Goal: Information Seeking & Learning: Learn about a topic

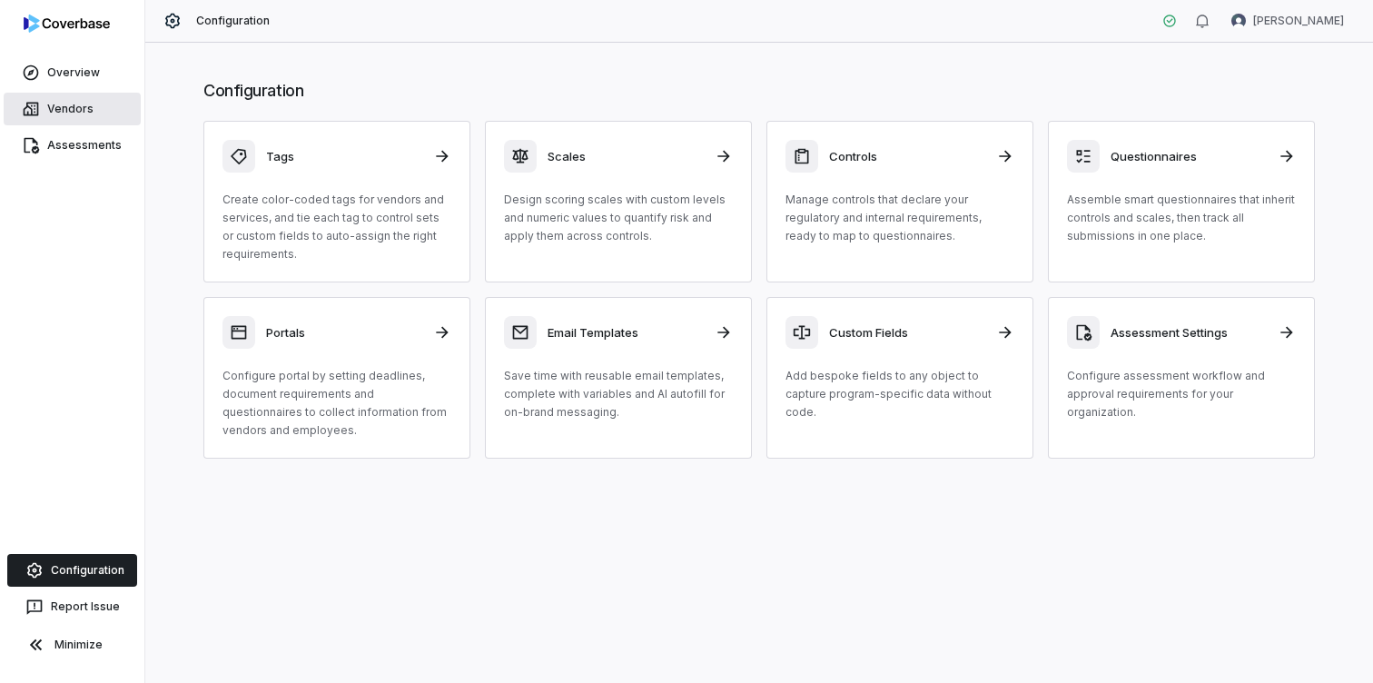
click at [87, 99] on link "Vendors" at bounding box center [72, 109] width 137 height 33
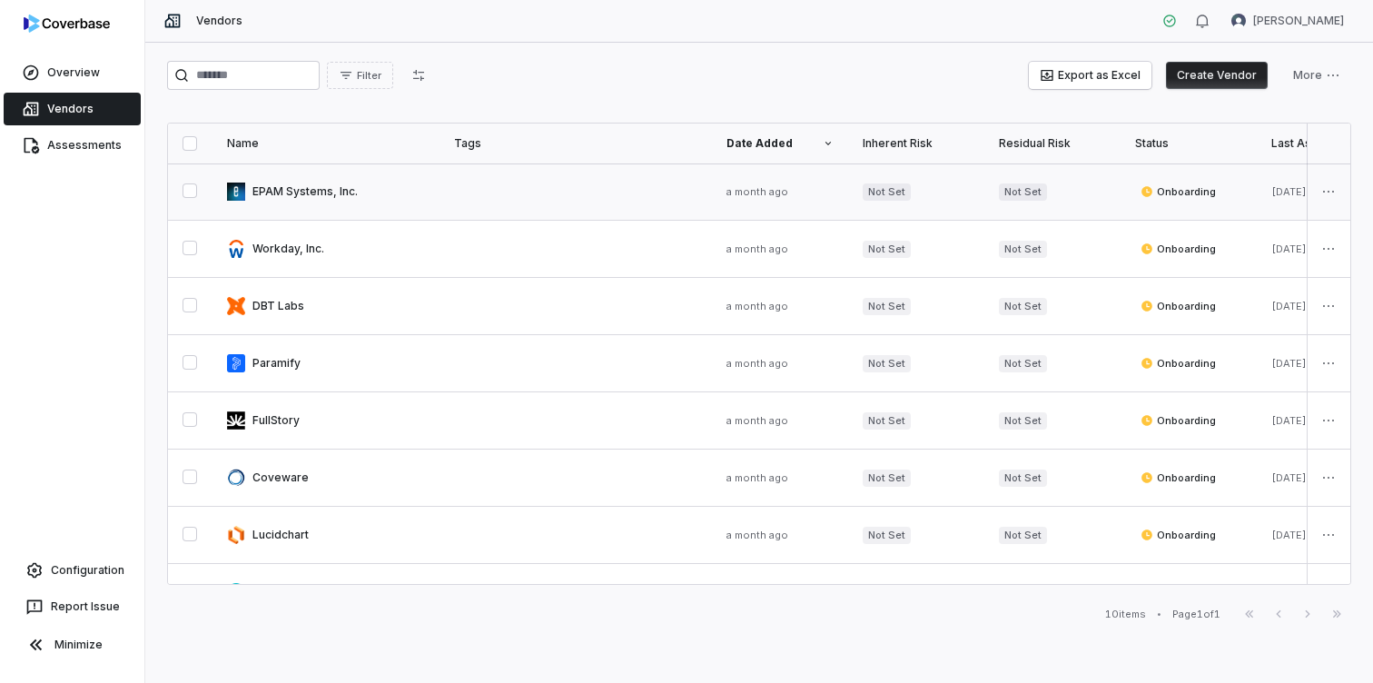
click at [322, 188] on link at bounding box center [326, 191] width 227 height 56
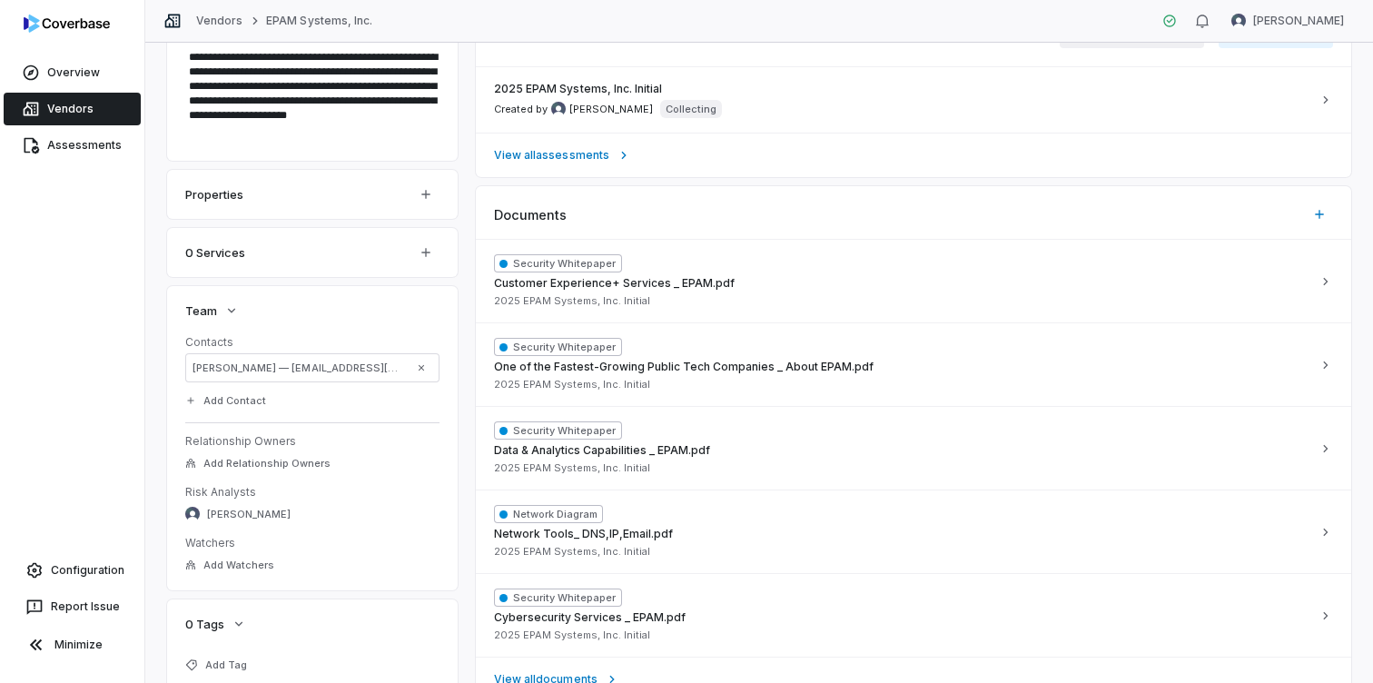
scroll to position [362, 0]
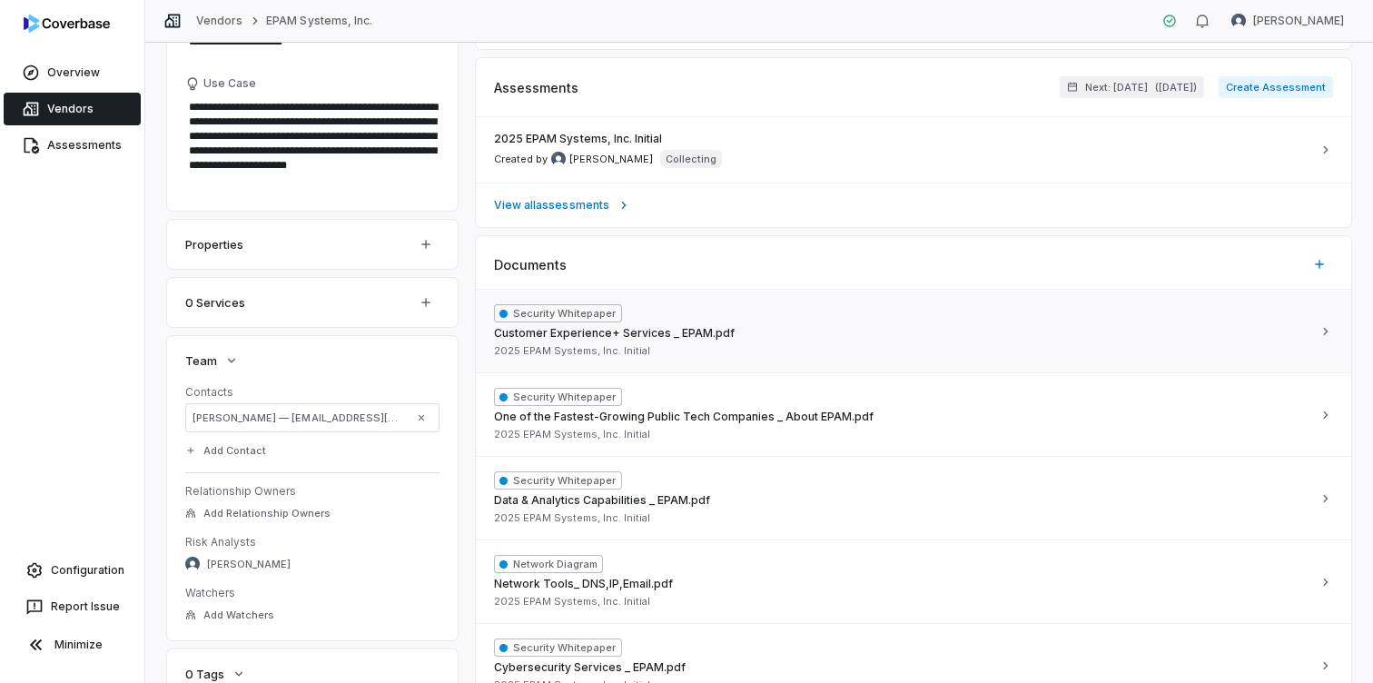
click at [869, 340] on div "Security Whitepaper Customer Experience+ Services _ EPAM.pdf 2025 EPAM Systems,…" at bounding box center [902, 331] width 817 height 54
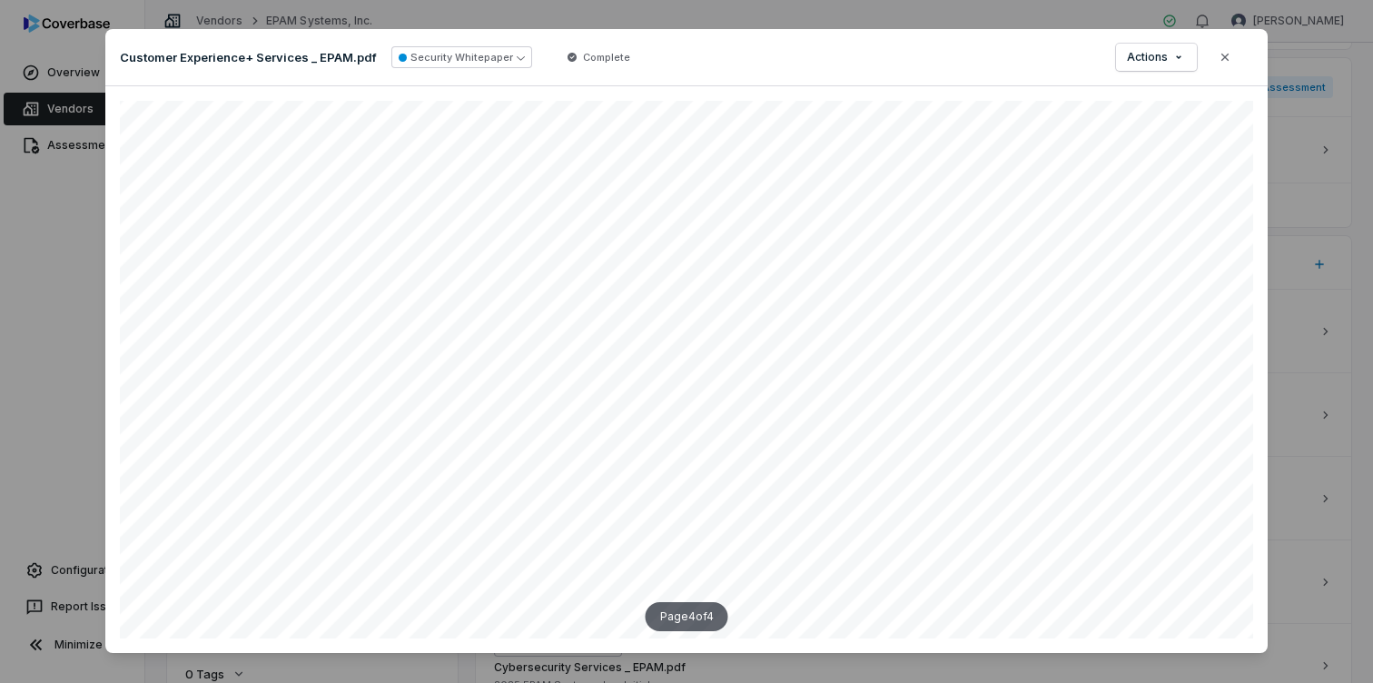
scroll to position [3255, 1460]
click at [1229, 56] on icon "button" at bounding box center [1225, 57] width 15 height 15
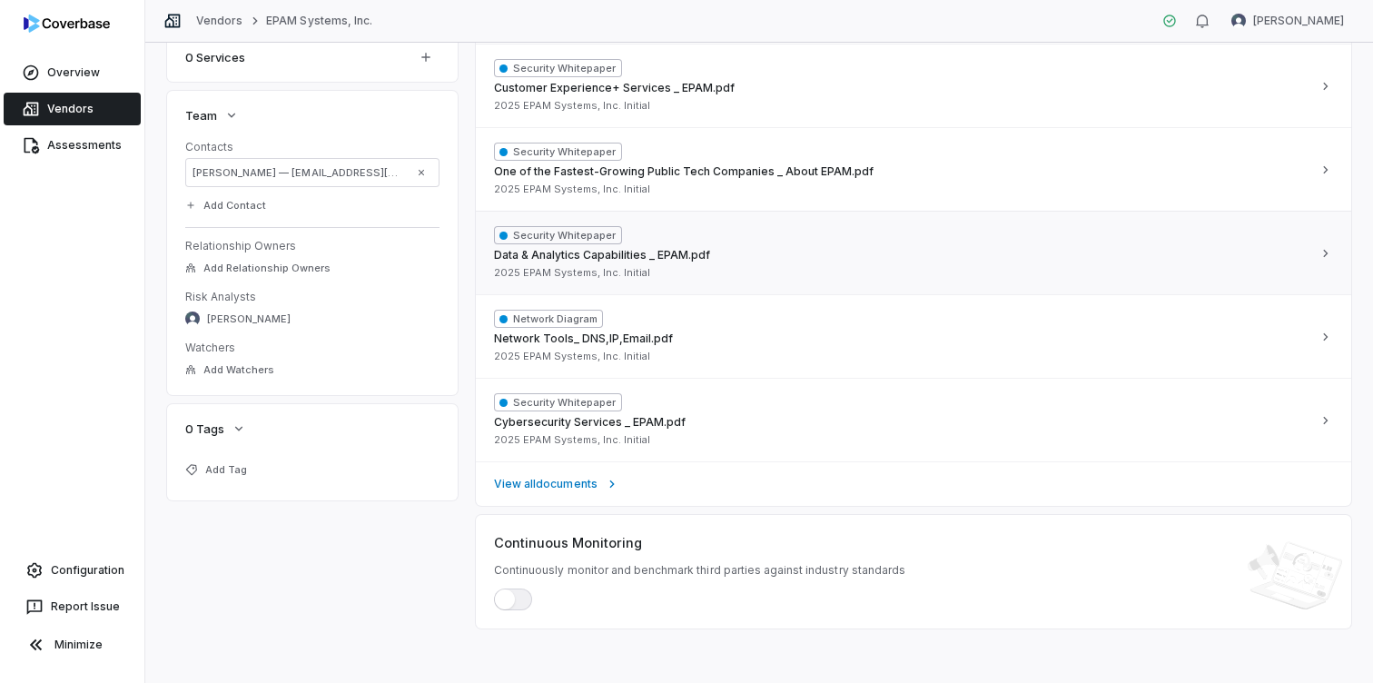
scroll to position [611, 0]
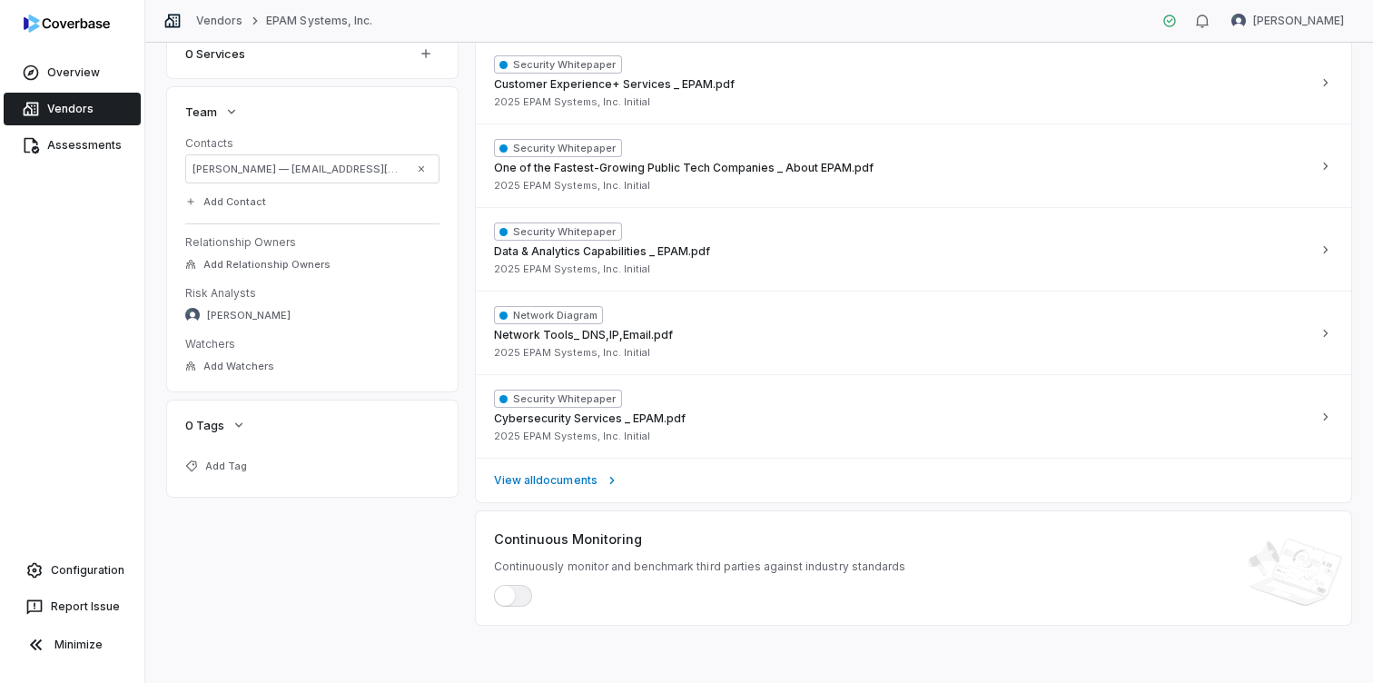
click at [507, 593] on span "button" at bounding box center [505, 596] width 20 height 20
click at [584, 480] on span "View all documents" at bounding box center [546, 480] width 104 height 15
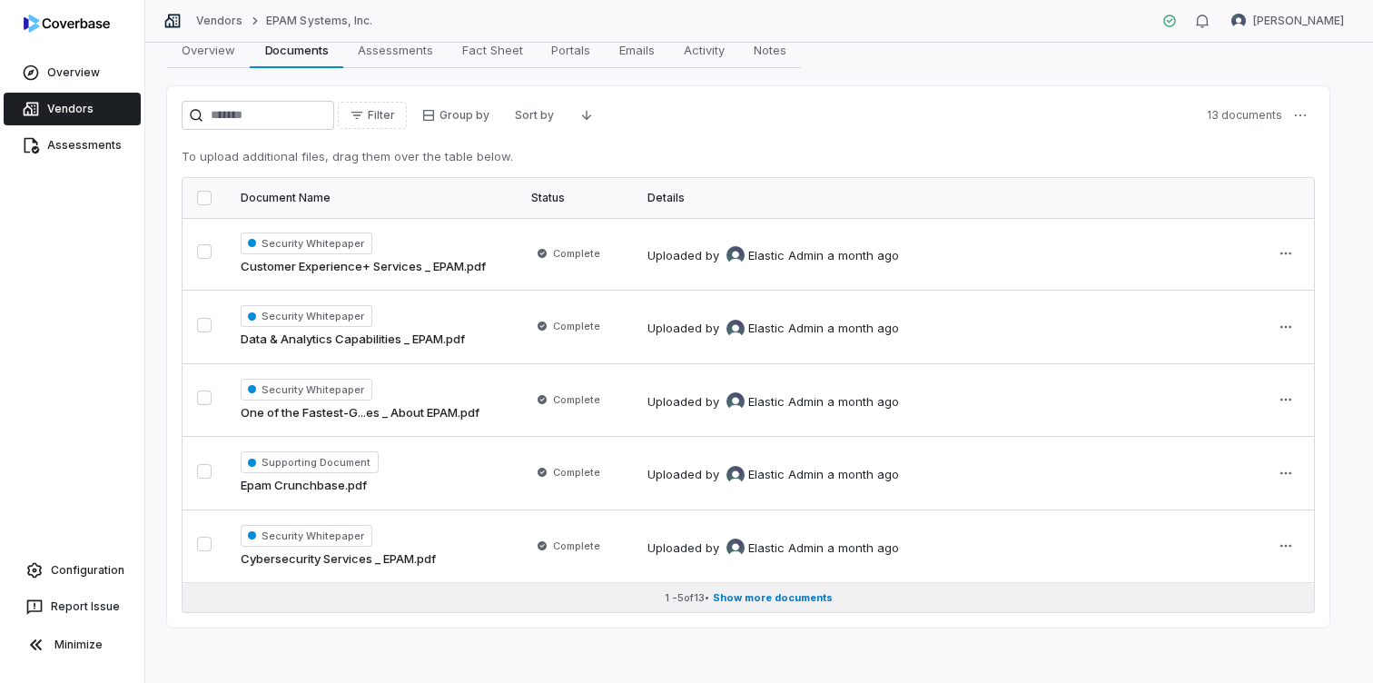
click at [798, 598] on span "Show more documents" at bounding box center [773, 598] width 120 height 14
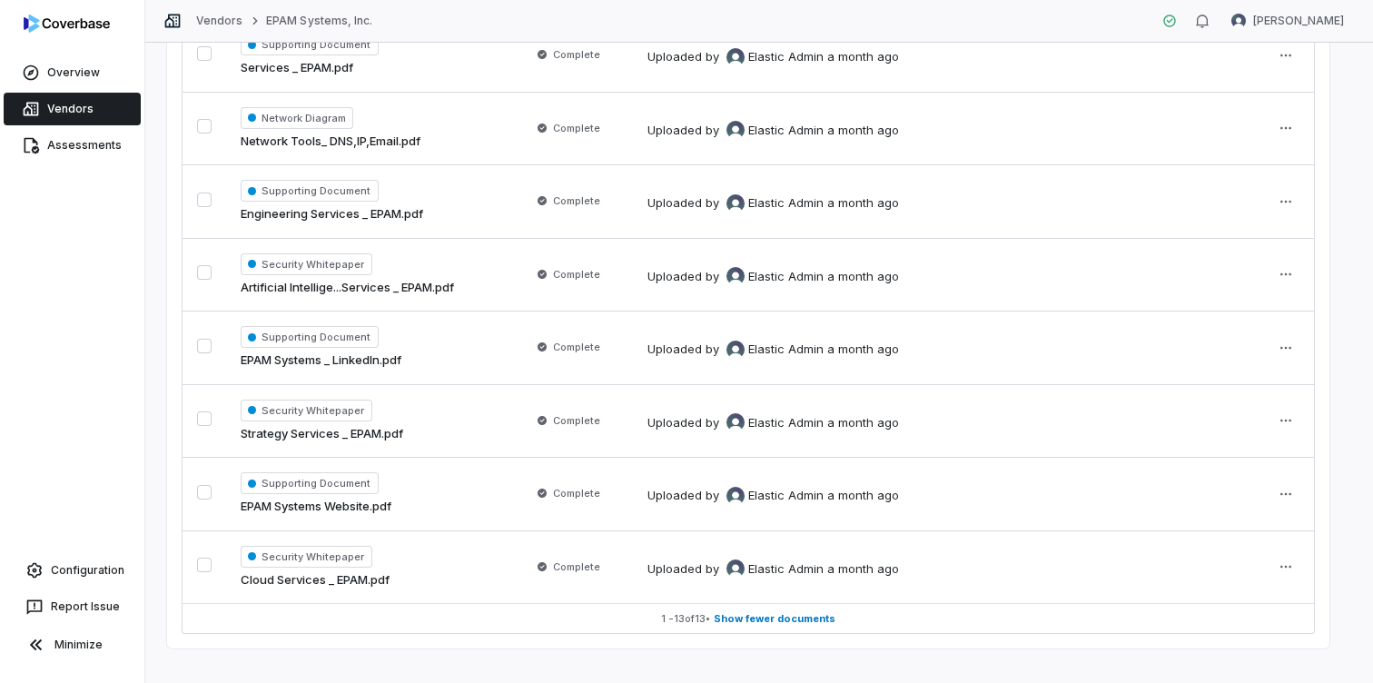
scroll to position [664, 0]
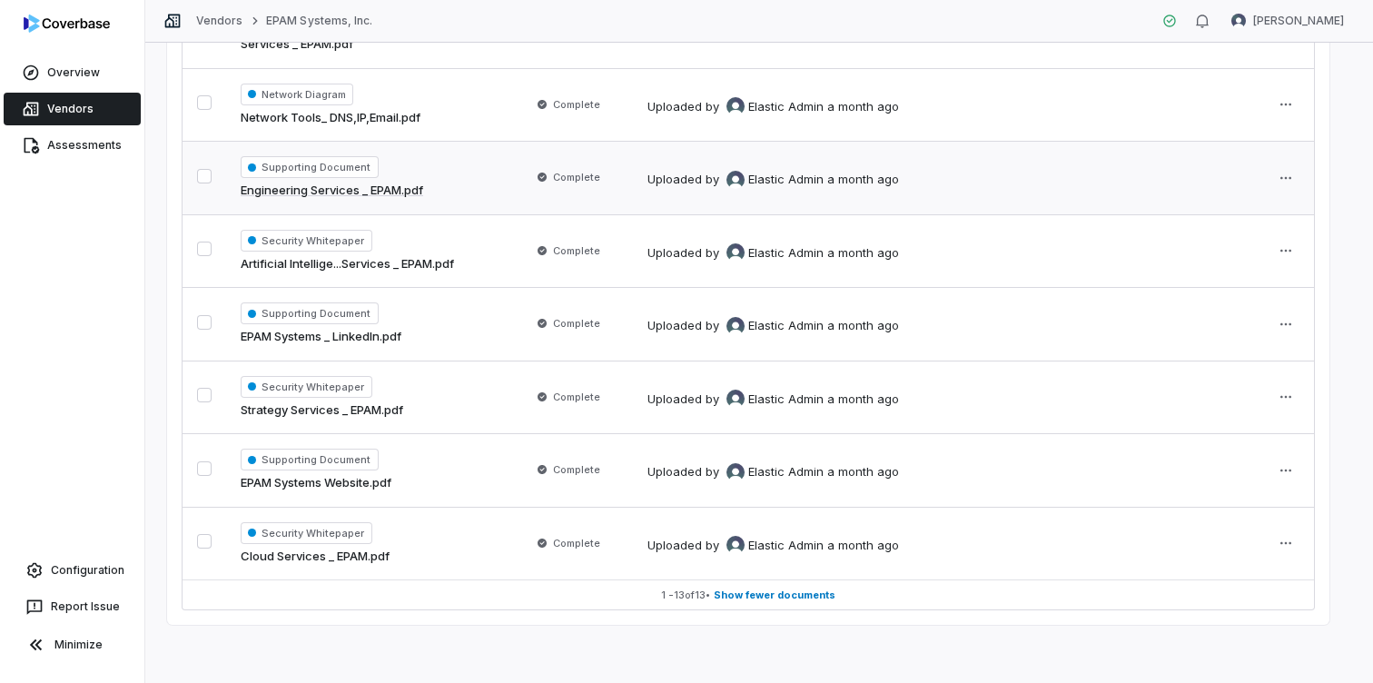
click at [367, 186] on link "Engineering Services _ EPAM.pdf" at bounding box center [332, 191] width 183 height 18
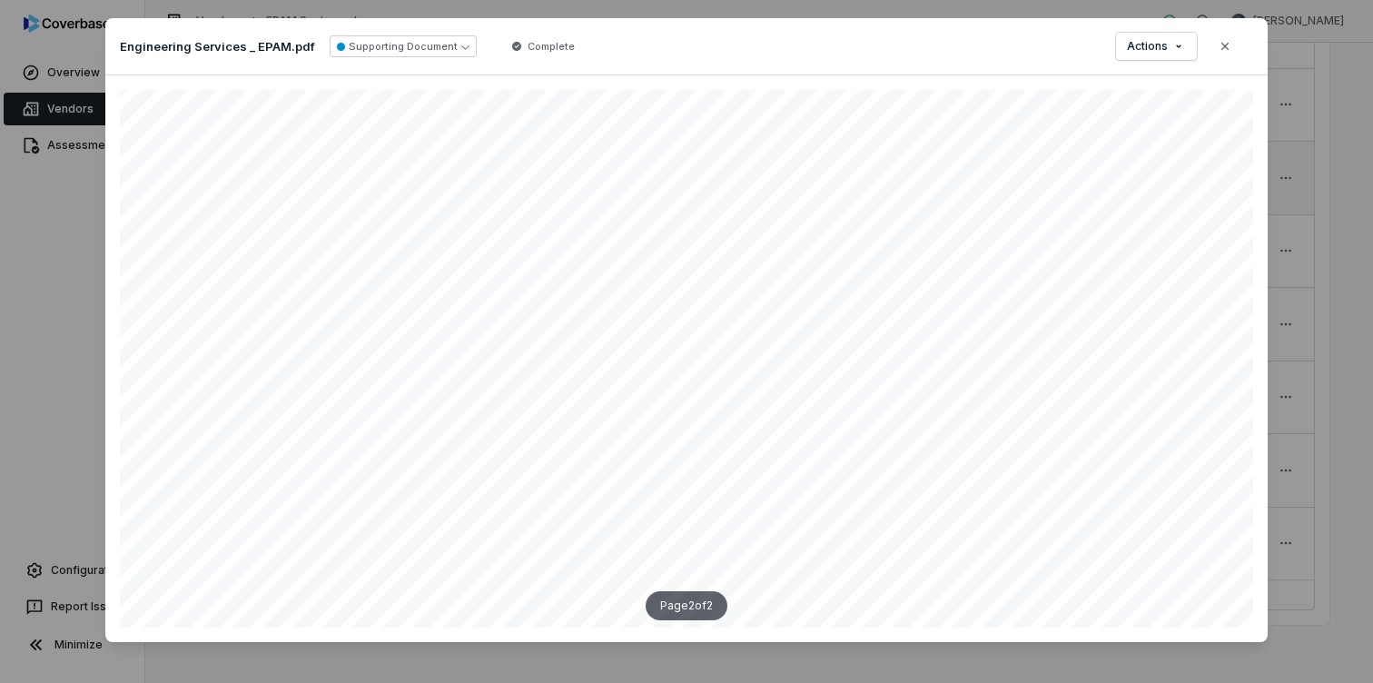
scroll to position [4791, 1776]
click at [1213, 28] on button "Close" at bounding box center [1225, 46] width 38 height 38
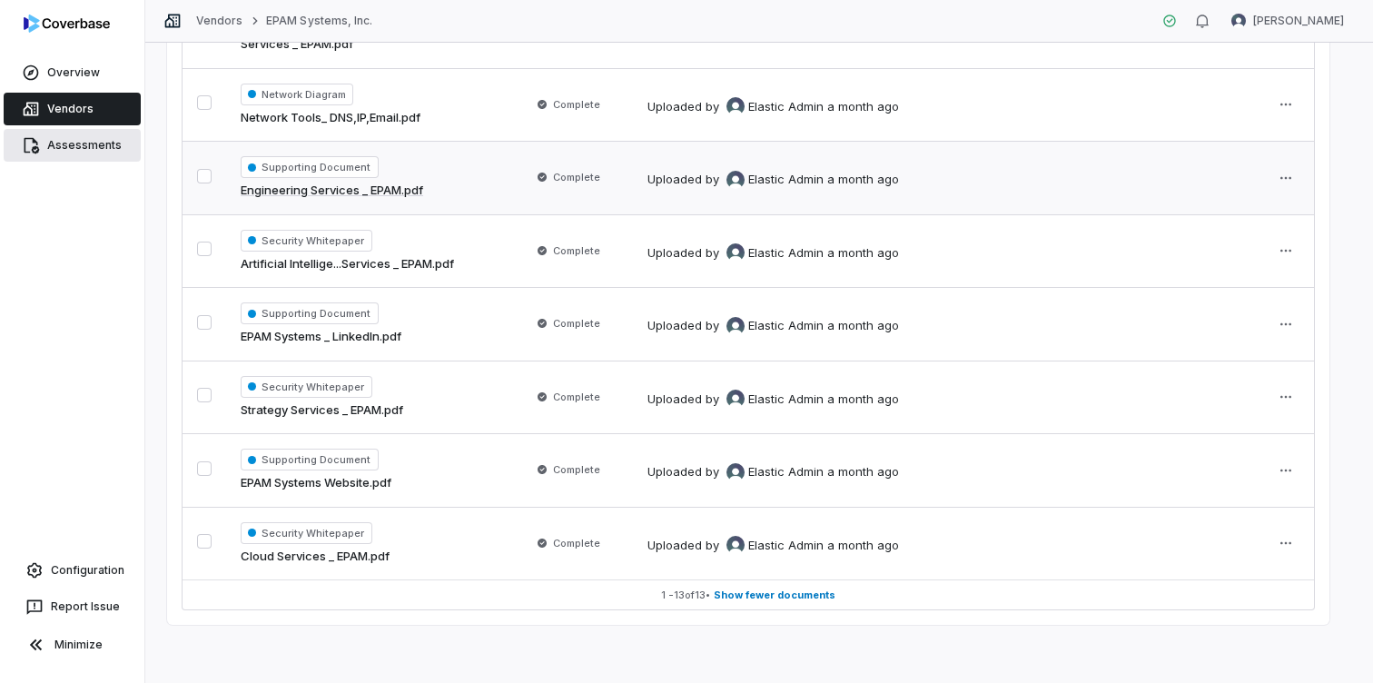
click at [109, 138] on link "Assessments" at bounding box center [72, 145] width 137 height 33
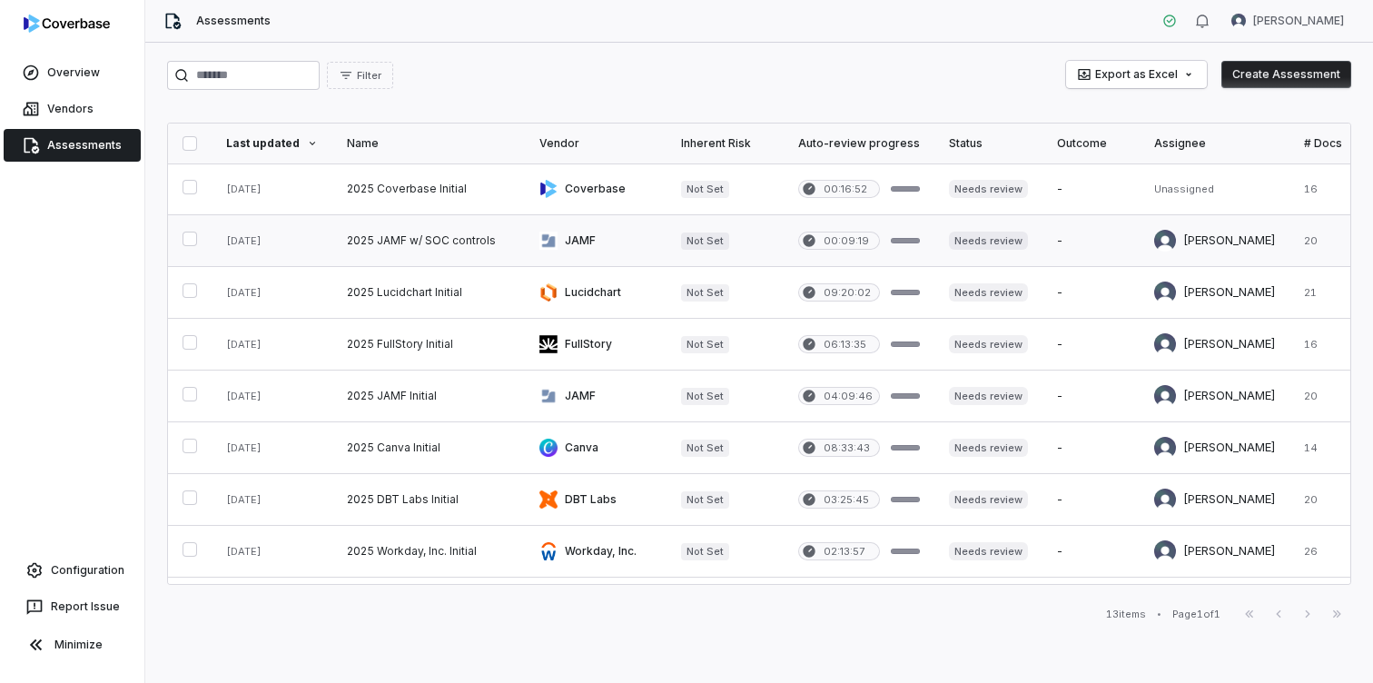
click at [409, 239] on link at bounding box center [428, 240] width 193 height 51
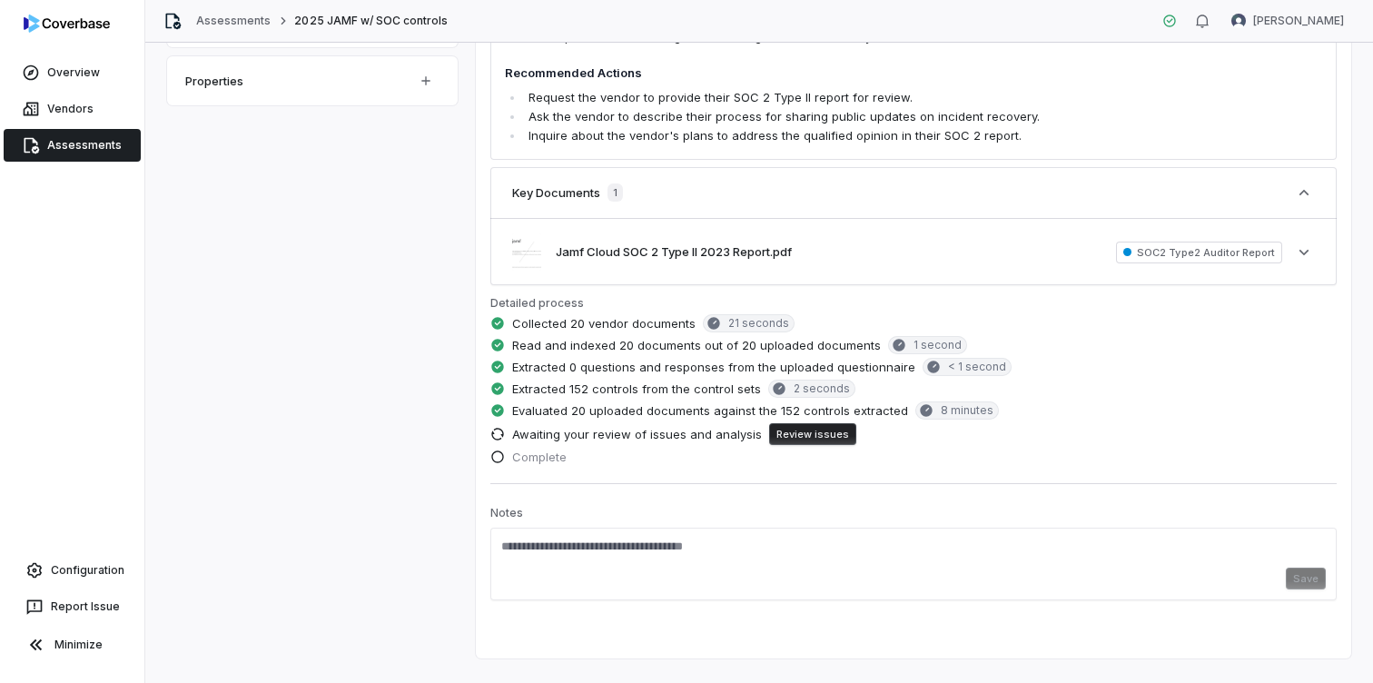
scroll to position [672, 0]
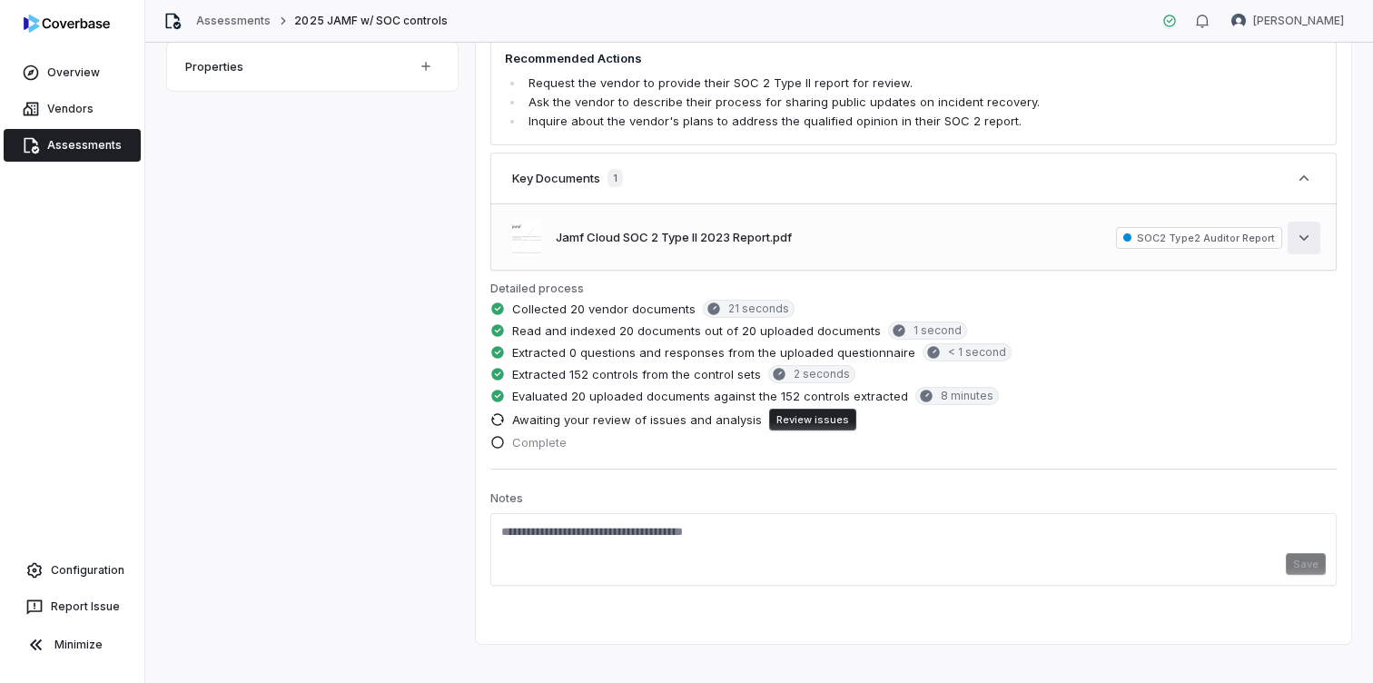
click at [1300, 229] on icon "button" at bounding box center [1304, 238] width 18 height 18
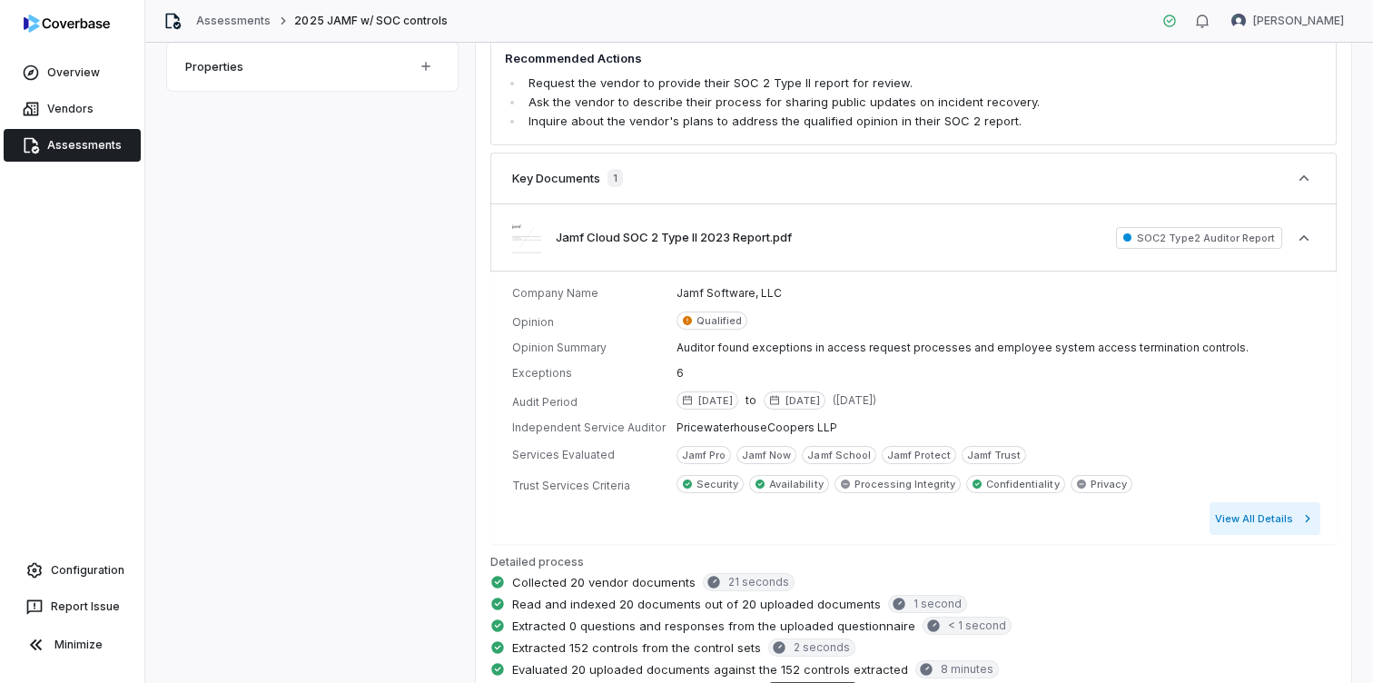
click at [1255, 502] on button "View All Details" at bounding box center [1265, 518] width 111 height 33
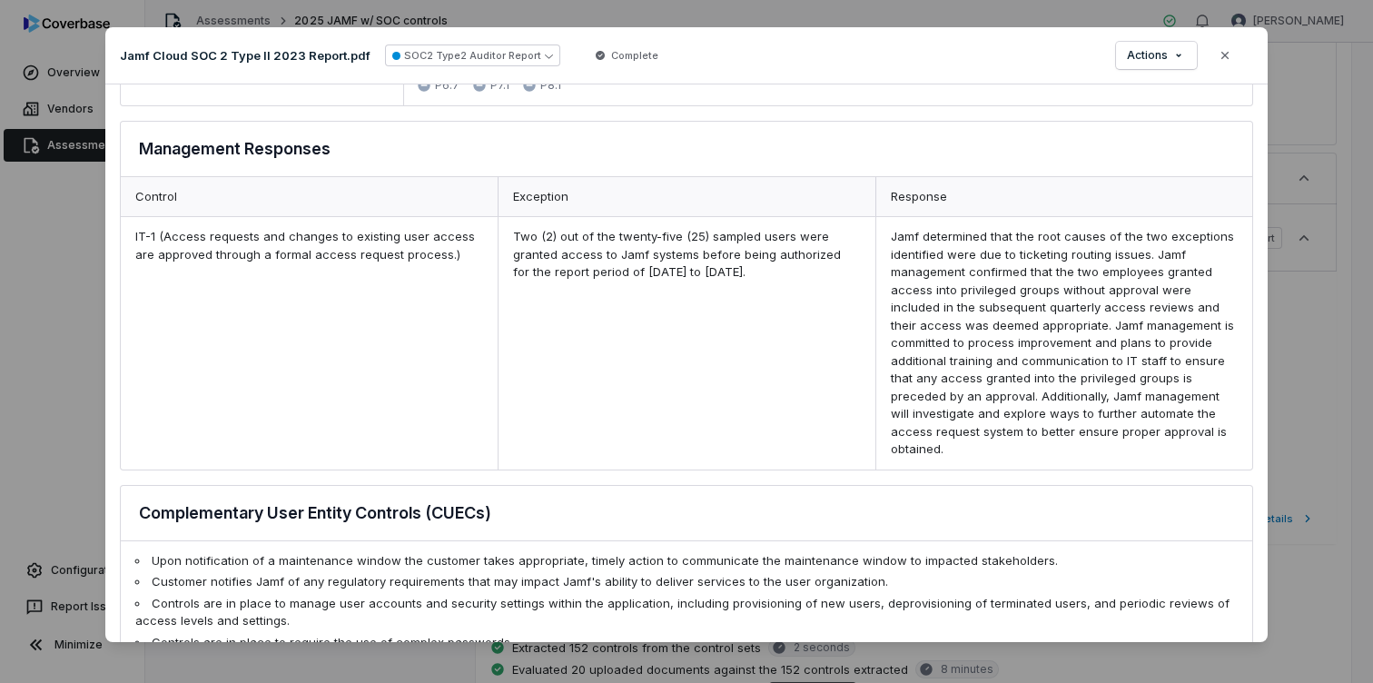
scroll to position [2343, 0]
click at [1223, 53] on icon "button" at bounding box center [1225, 55] width 7 height 7
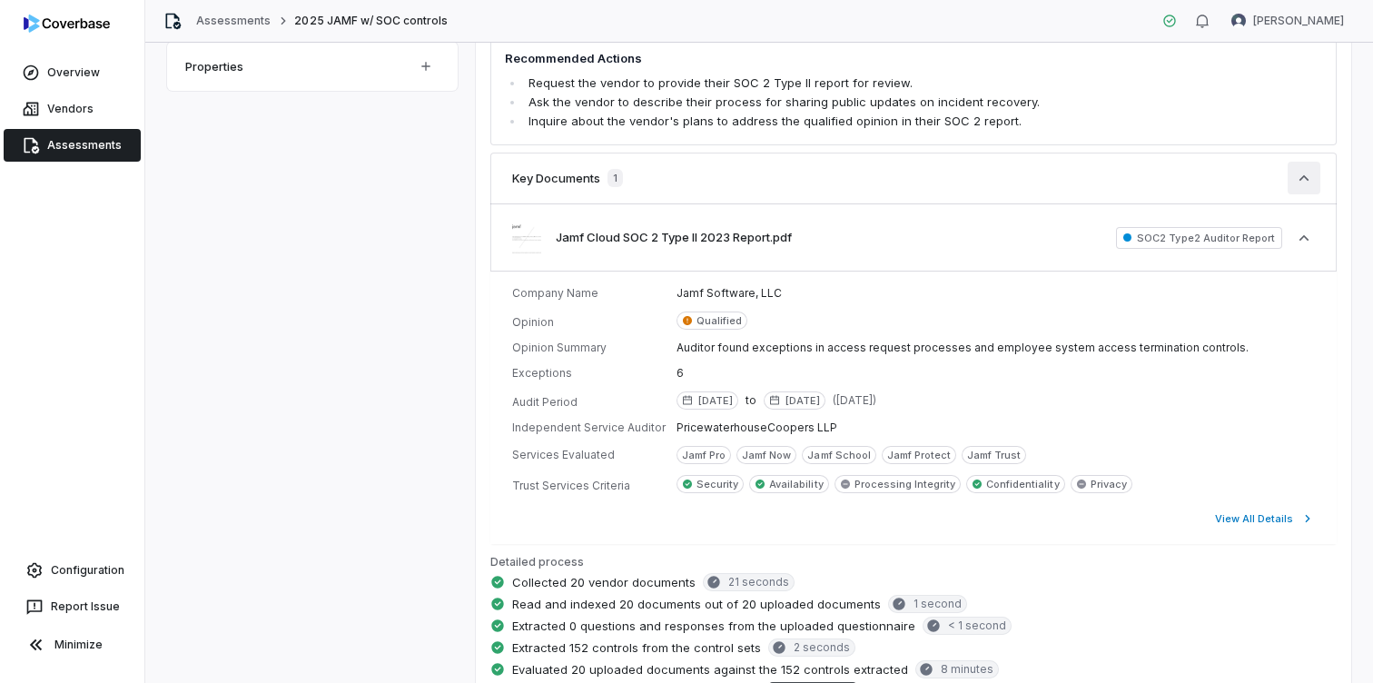
click at [1305, 169] on icon "button" at bounding box center [1304, 178] width 18 height 18
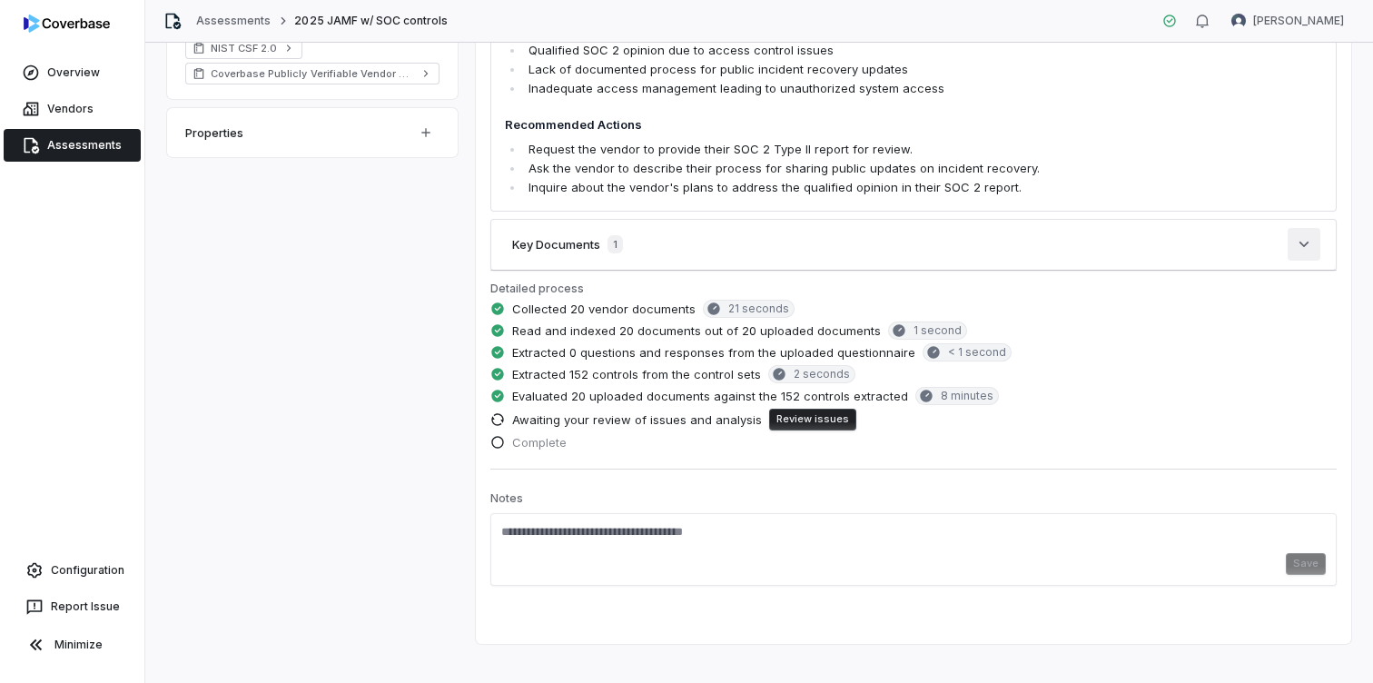
click at [1308, 235] on icon "button" at bounding box center [1304, 244] width 18 height 18
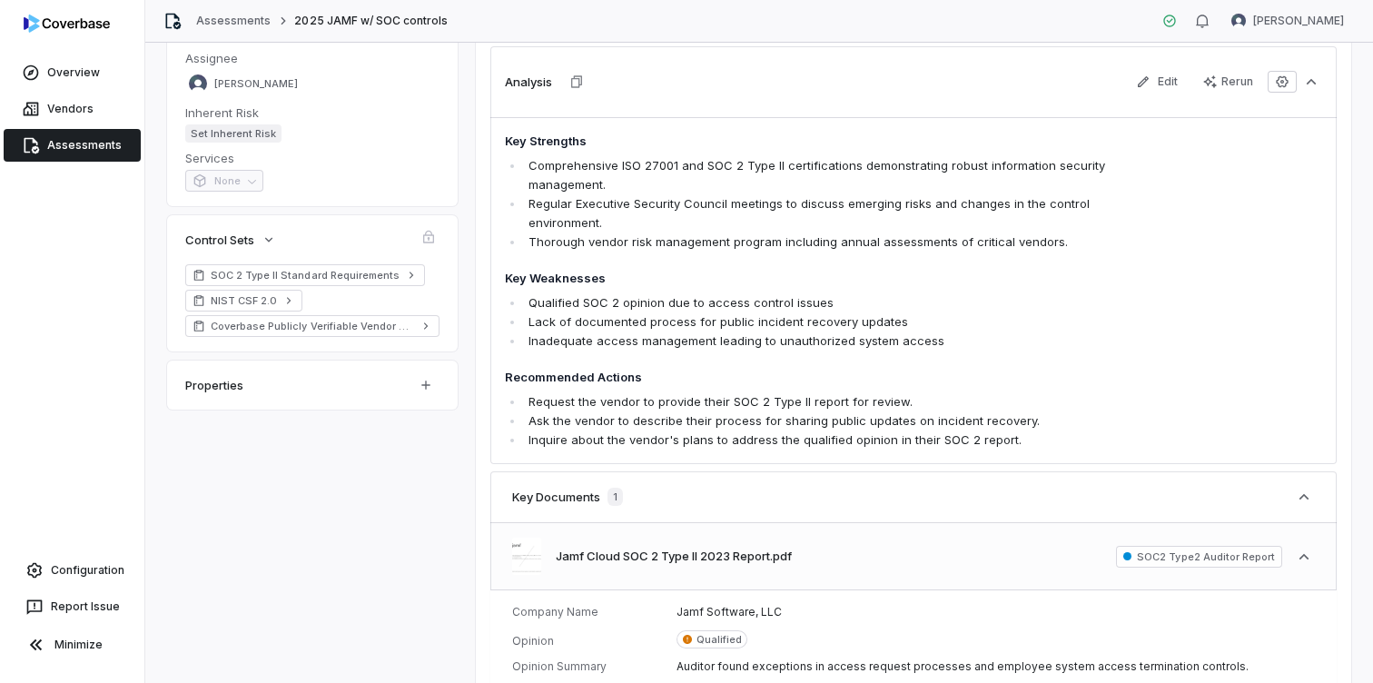
scroll to position [289, 0]
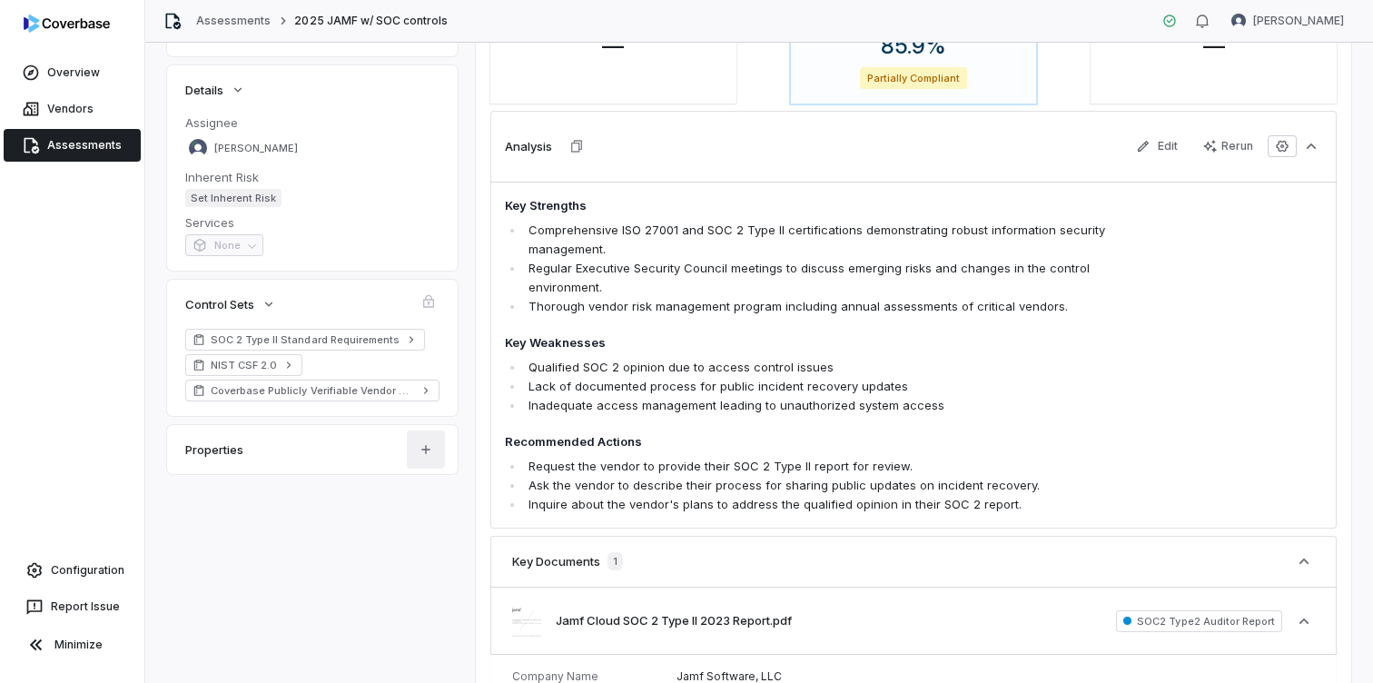
click at [421, 451] on html "**********" at bounding box center [686, 341] width 1373 height 683
click at [373, 390] on html "**********" at bounding box center [686, 341] width 1373 height 683
click at [406, 394] on span "Coverbase Publicly Verifiable Vendor Controls" at bounding box center [312, 390] width 203 height 15
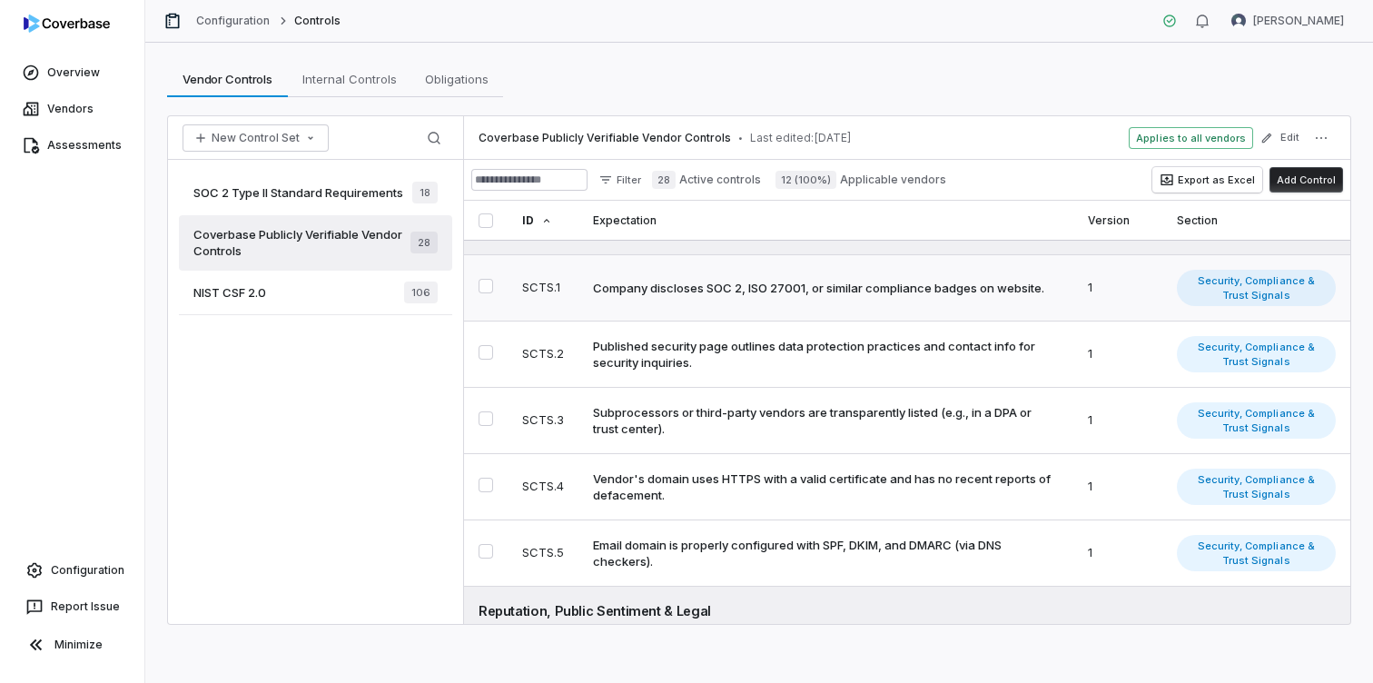
scroll to position [956, 0]
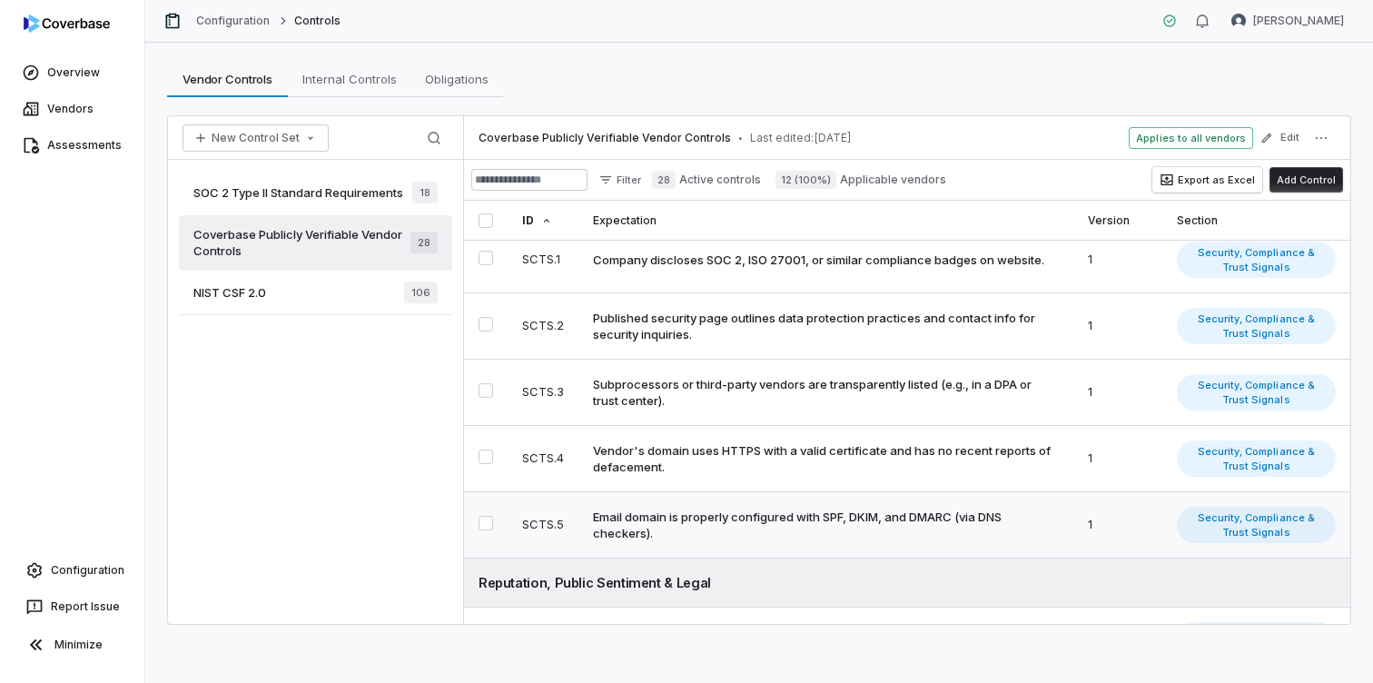
click at [967, 521] on div "Email domain is properly configured with SPF, DKIM, and DMARC (via DNS checkers…" at bounding box center [822, 525] width 459 height 33
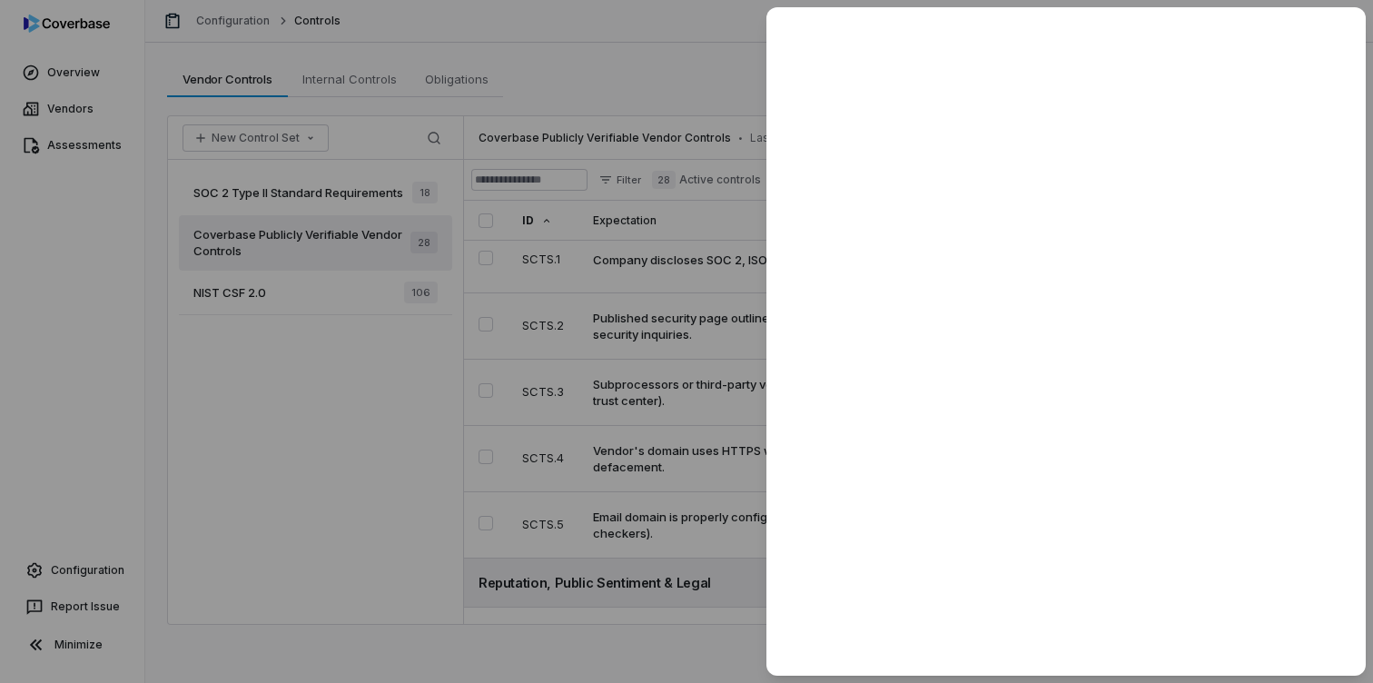
click at [690, 66] on div at bounding box center [686, 341] width 1373 height 683
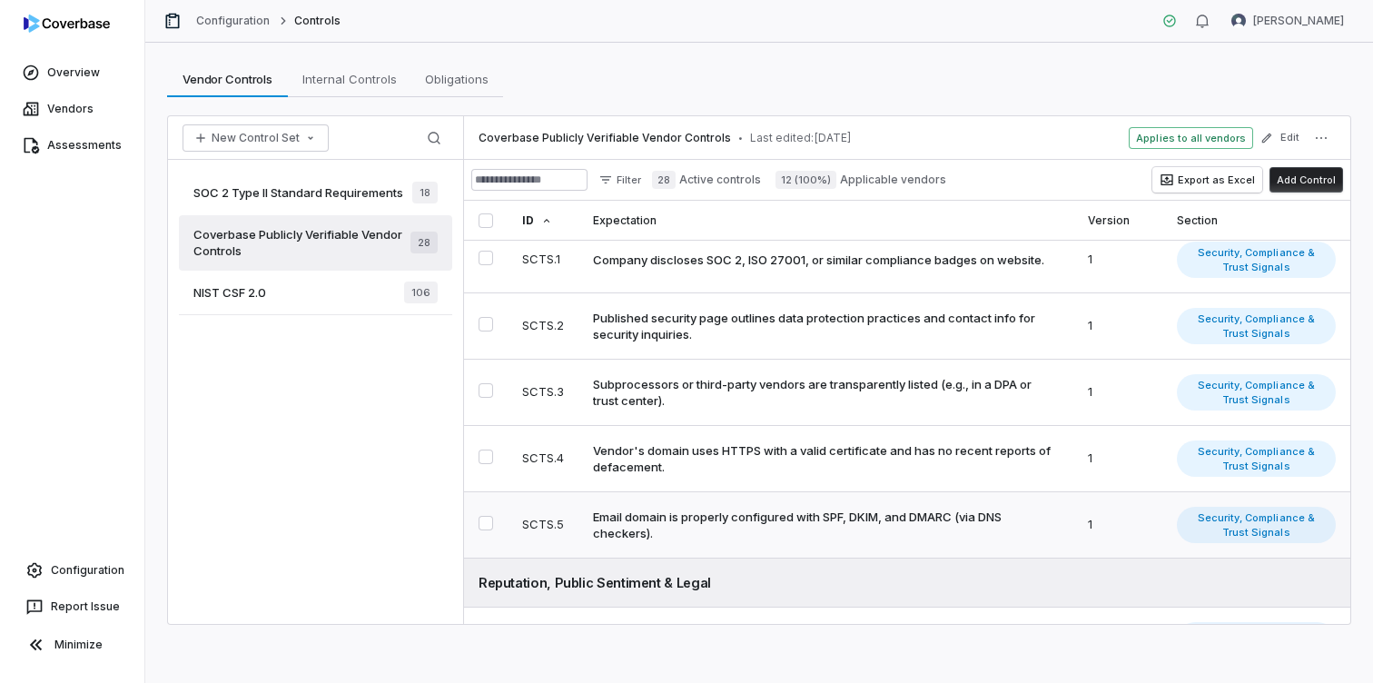
click at [1204, 532] on span "Security, Compliance & Trust Signals" at bounding box center [1256, 525] width 159 height 36
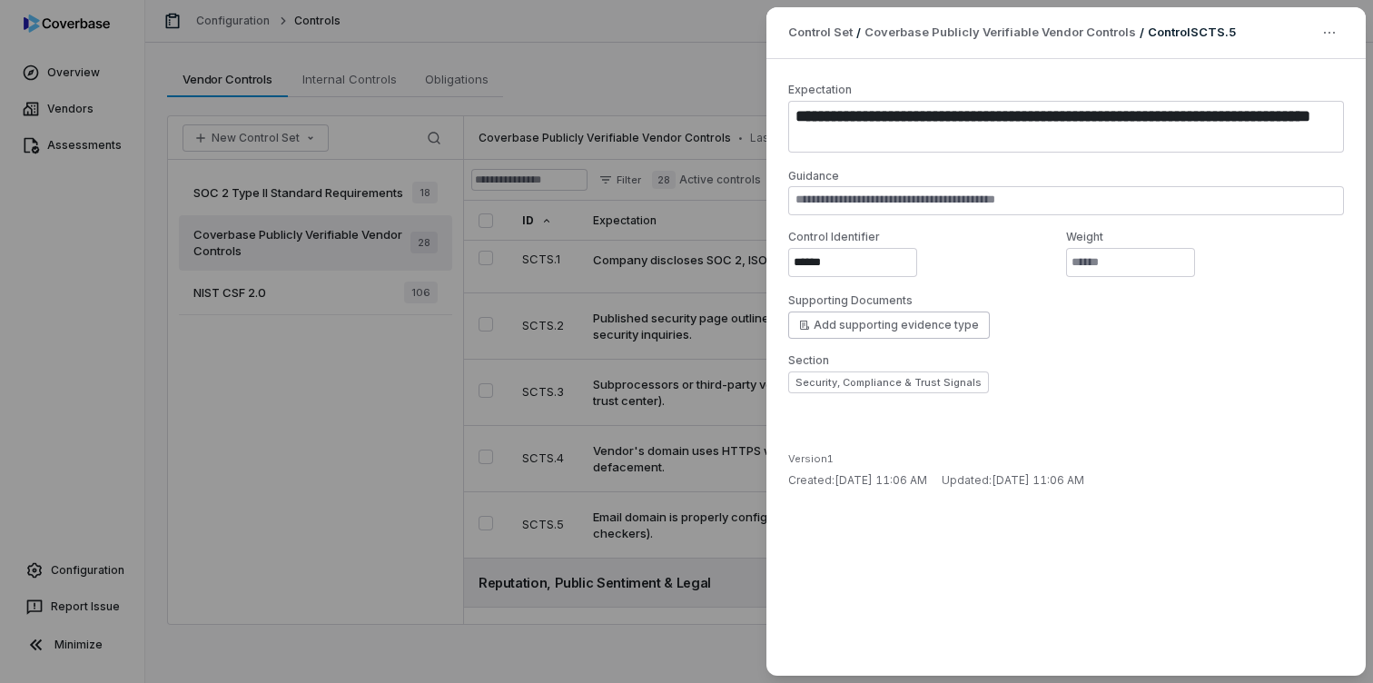
click at [626, 456] on div "**********" at bounding box center [686, 341] width 1373 height 683
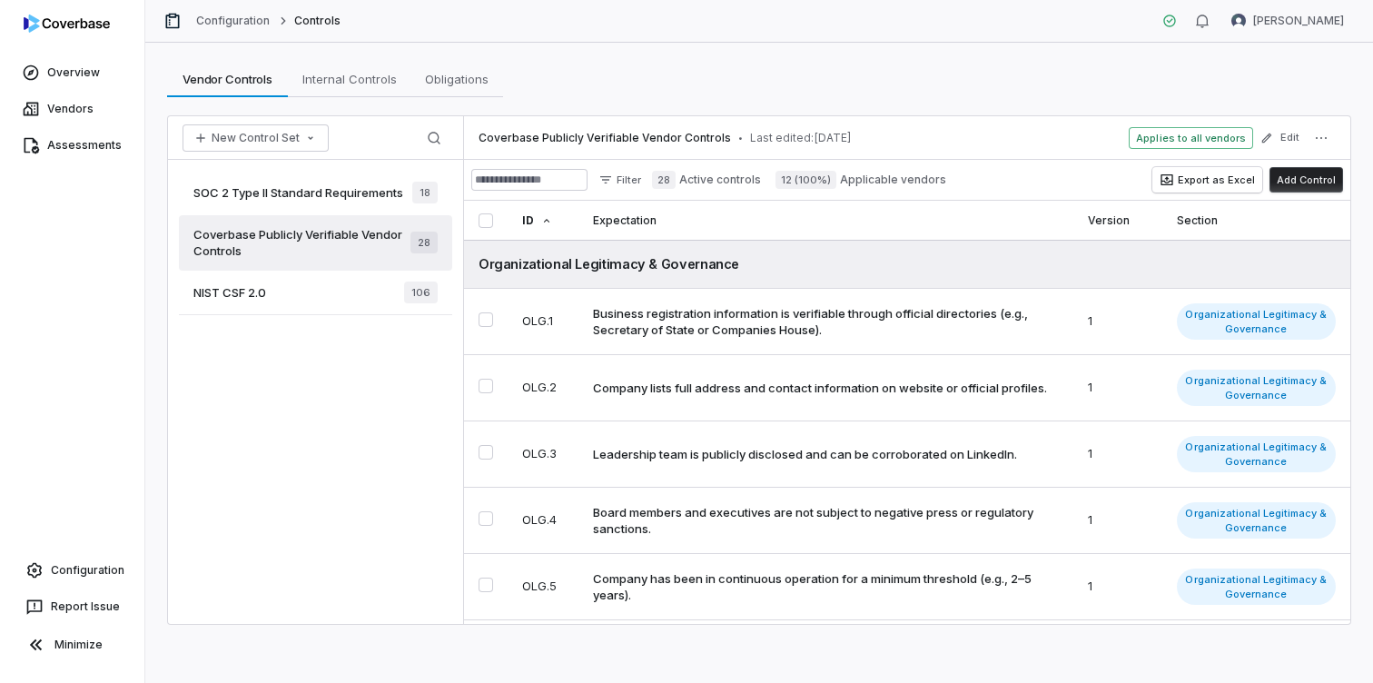
click at [808, 178] on span "12 (100%)" at bounding box center [806, 180] width 61 height 18
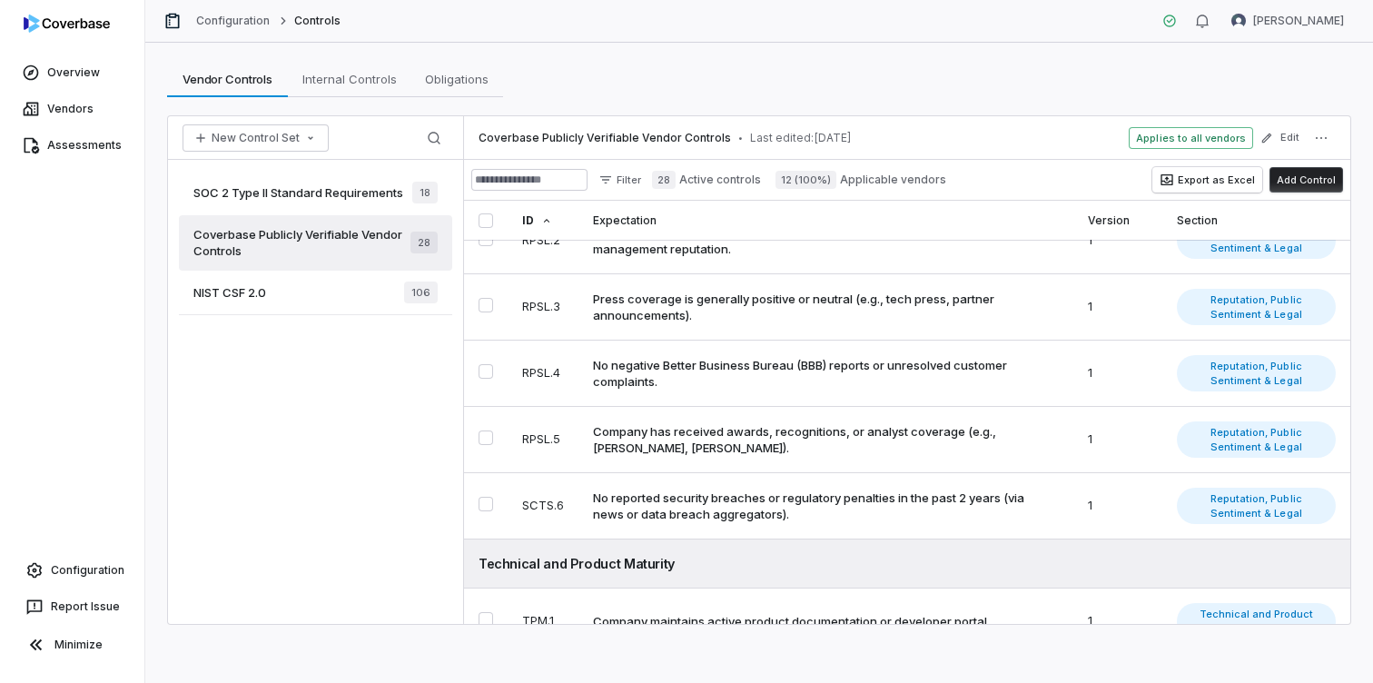
scroll to position [1717, 0]
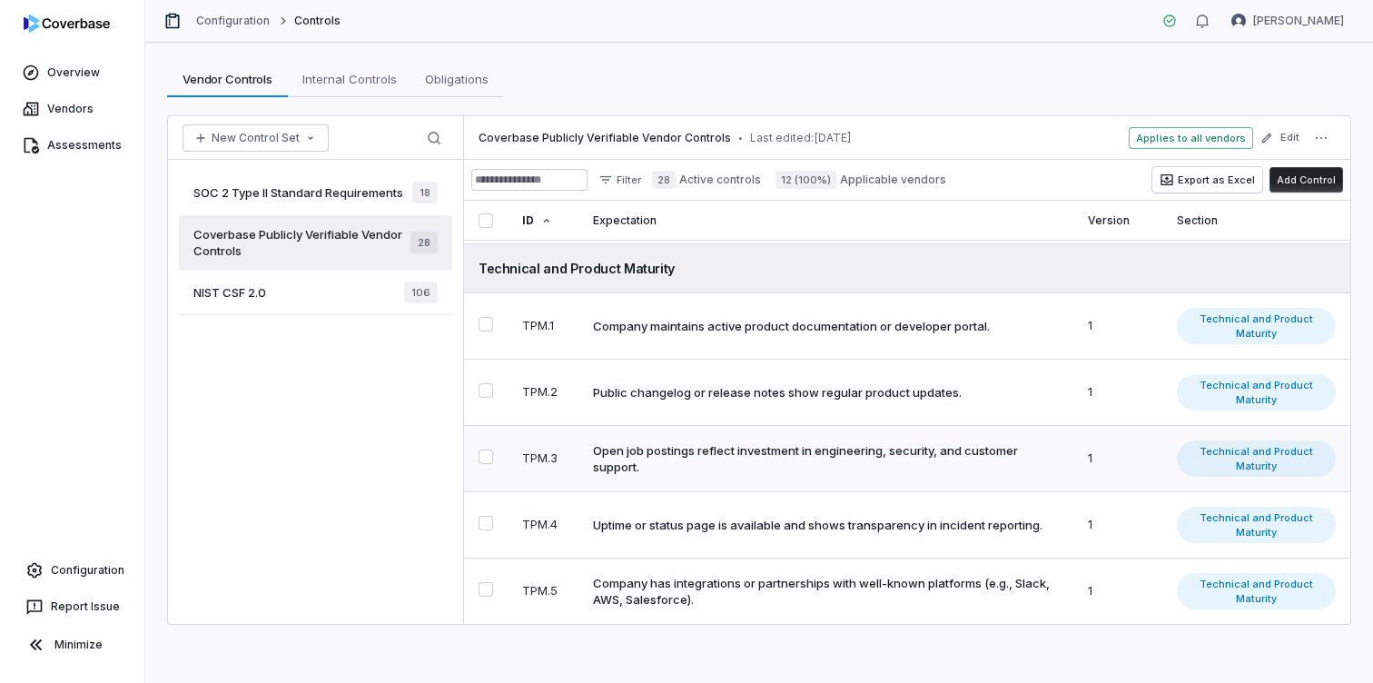
click at [812, 436] on td "Open job postings reflect investment in engineering, security, and customer sup…" at bounding box center [826, 459] width 495 height 66
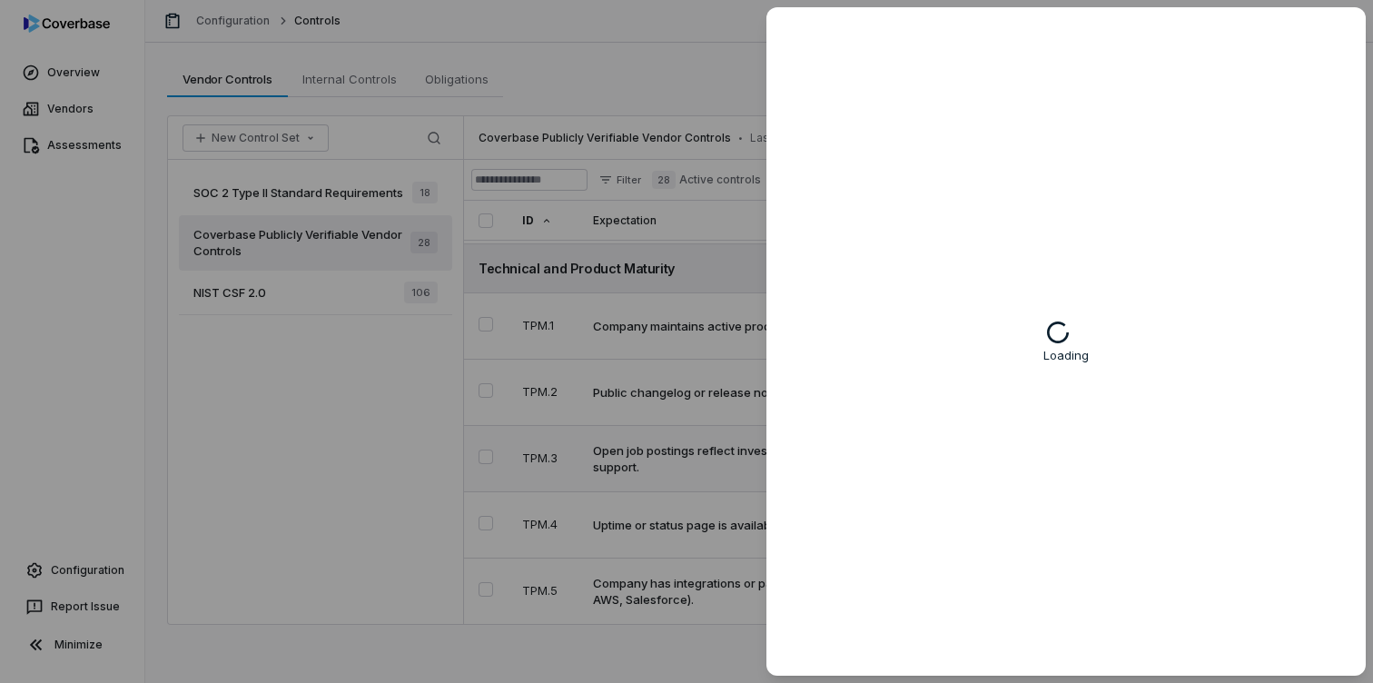
type textarea "*"
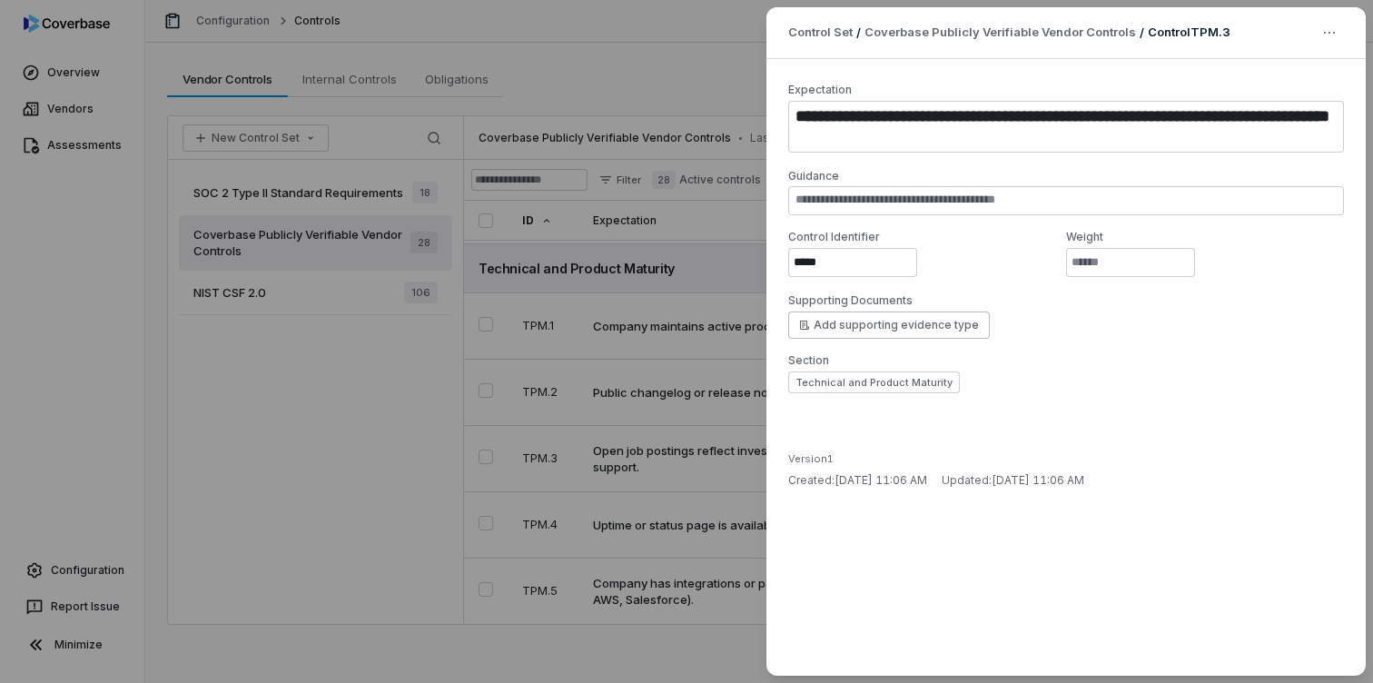
click at [729, 47] on div "**********" at bounding box center [686, 341] width 1373 height 683
